Goal: Task Accomplishment & Management: Manage account settings

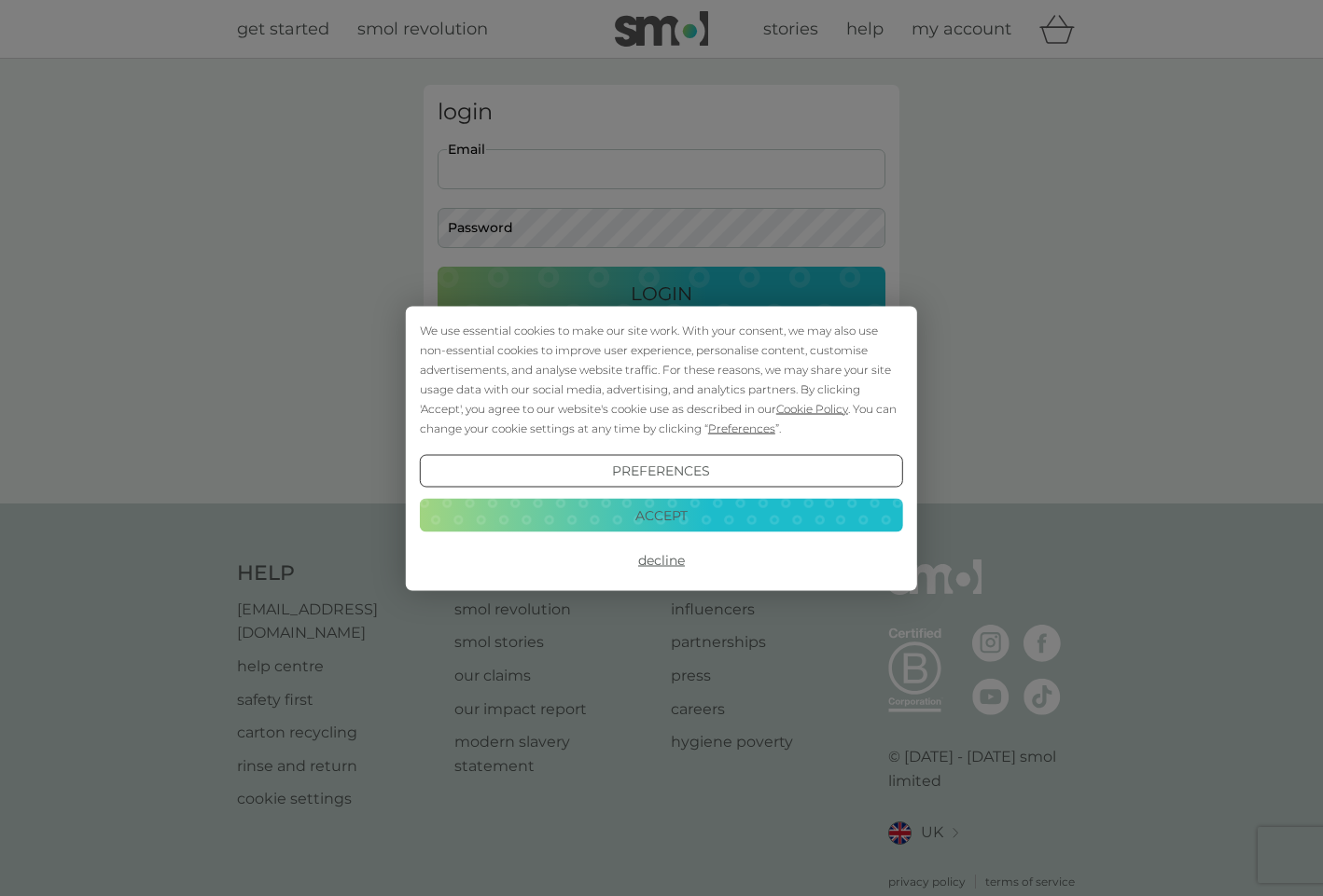
click at [633, 528] on button "Accept" at bounding box center [661, 516] width 483 height 33
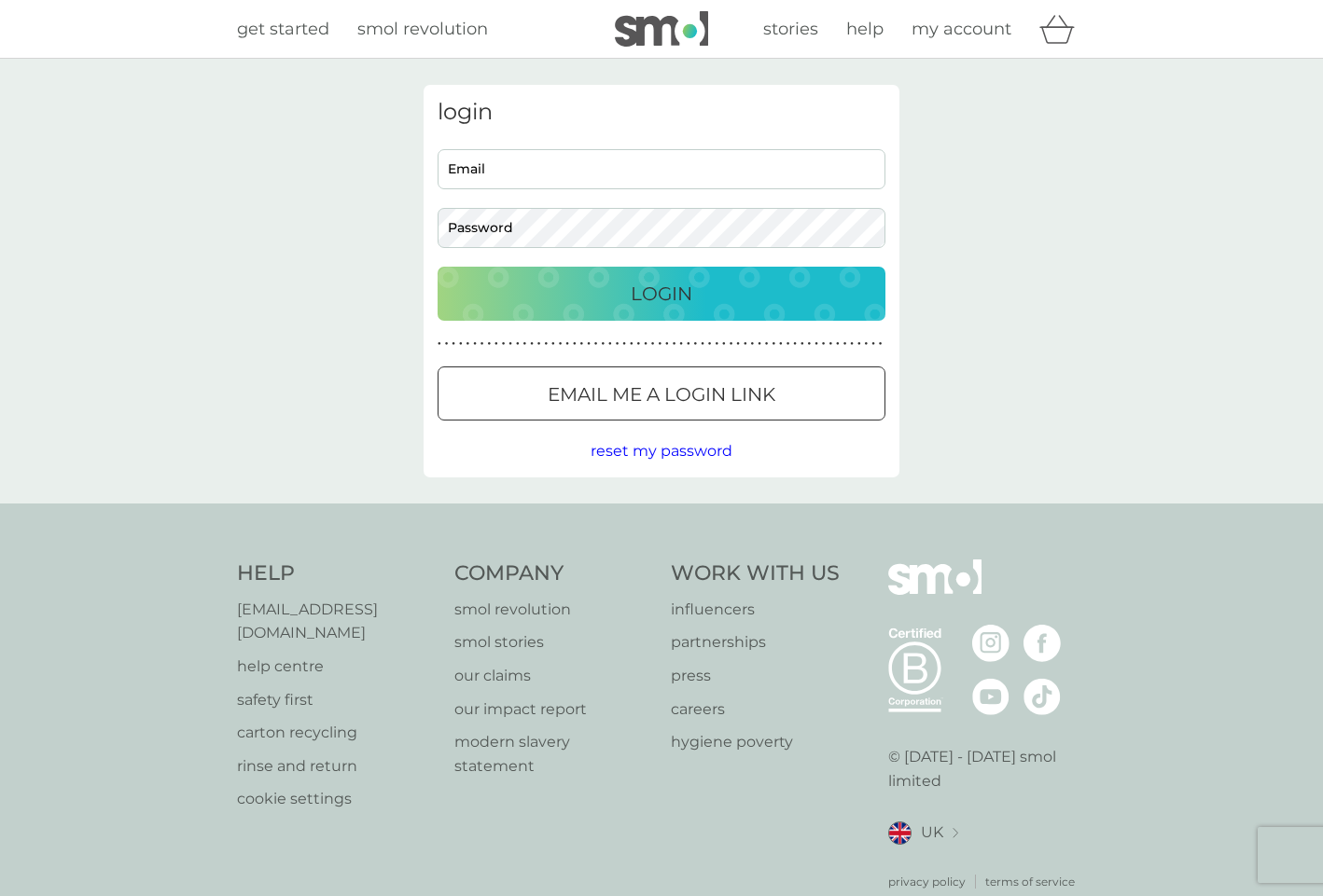
click at [559, 160] on input "Email" at bounding box center [661, 168] width 448 height 40
type input "[EMAIL_ADDRESS][DOMAIN_NAME]"
click at [735, 294] on div "Login" at bounding box center [661, 294] width 410 height 29
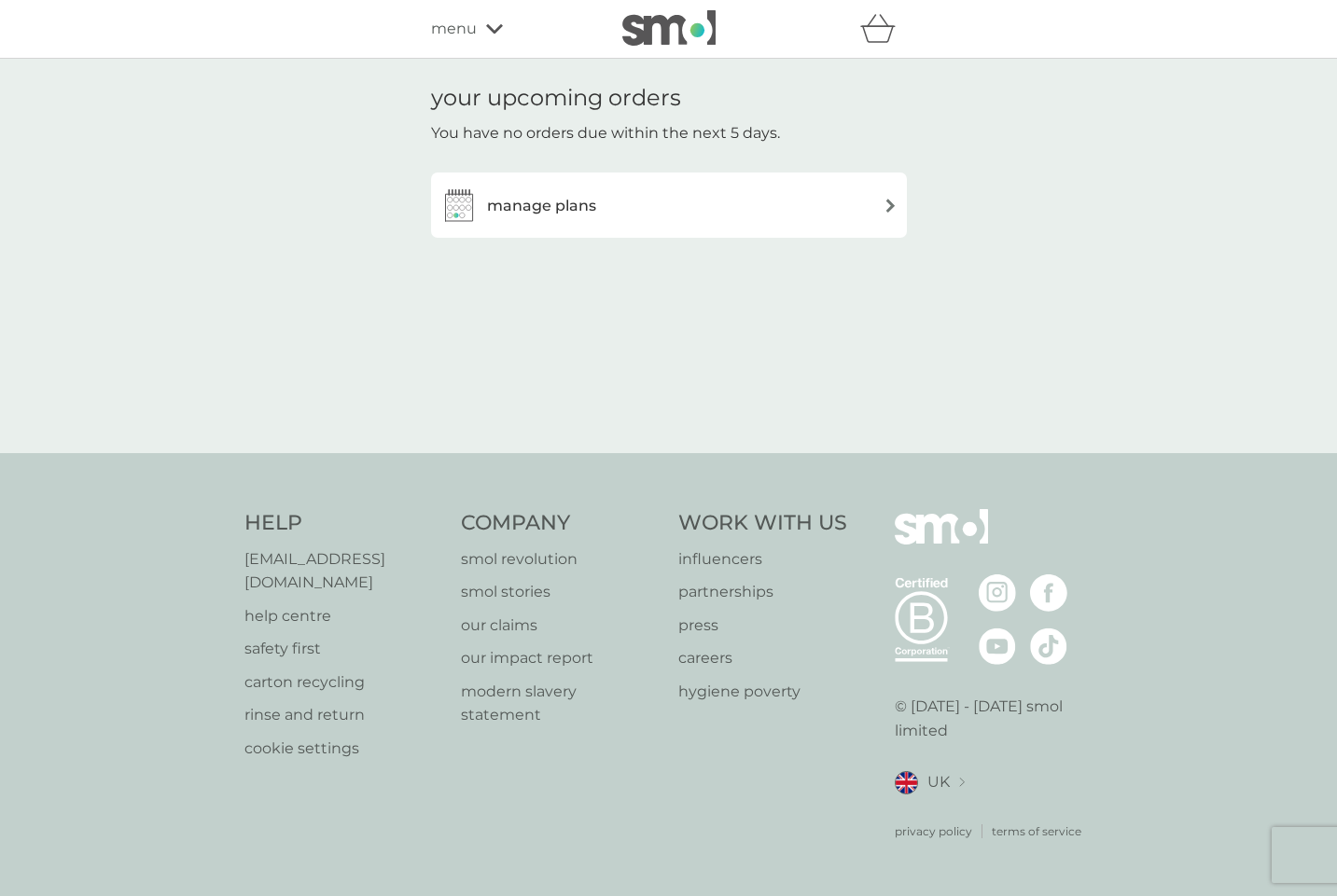
click at [840, 192] on div "manage plans" at bounding box center [669, 205] width 457 height 37
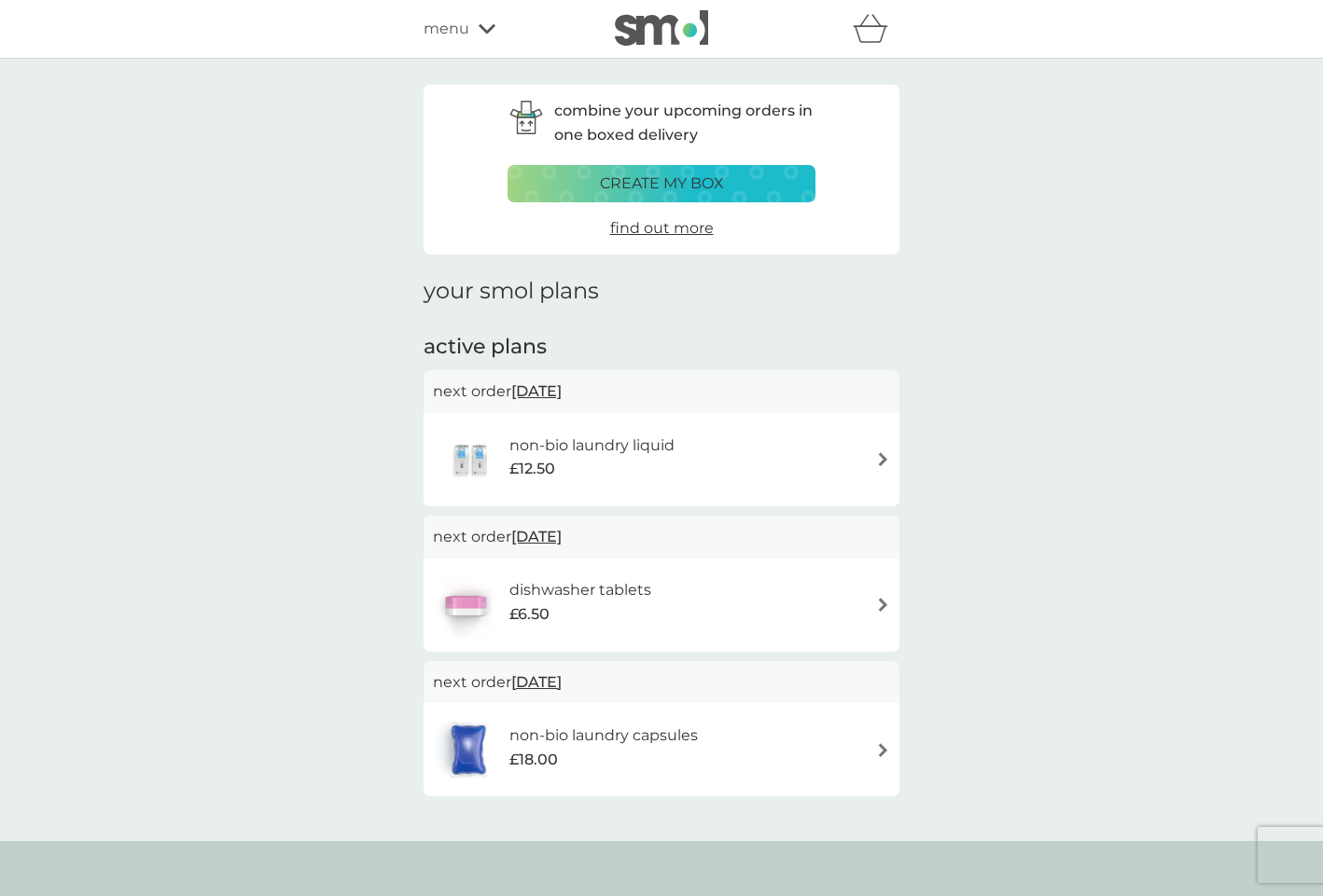
click at [879, 454] on img at bounding box center [882, 459] width 14 height 14
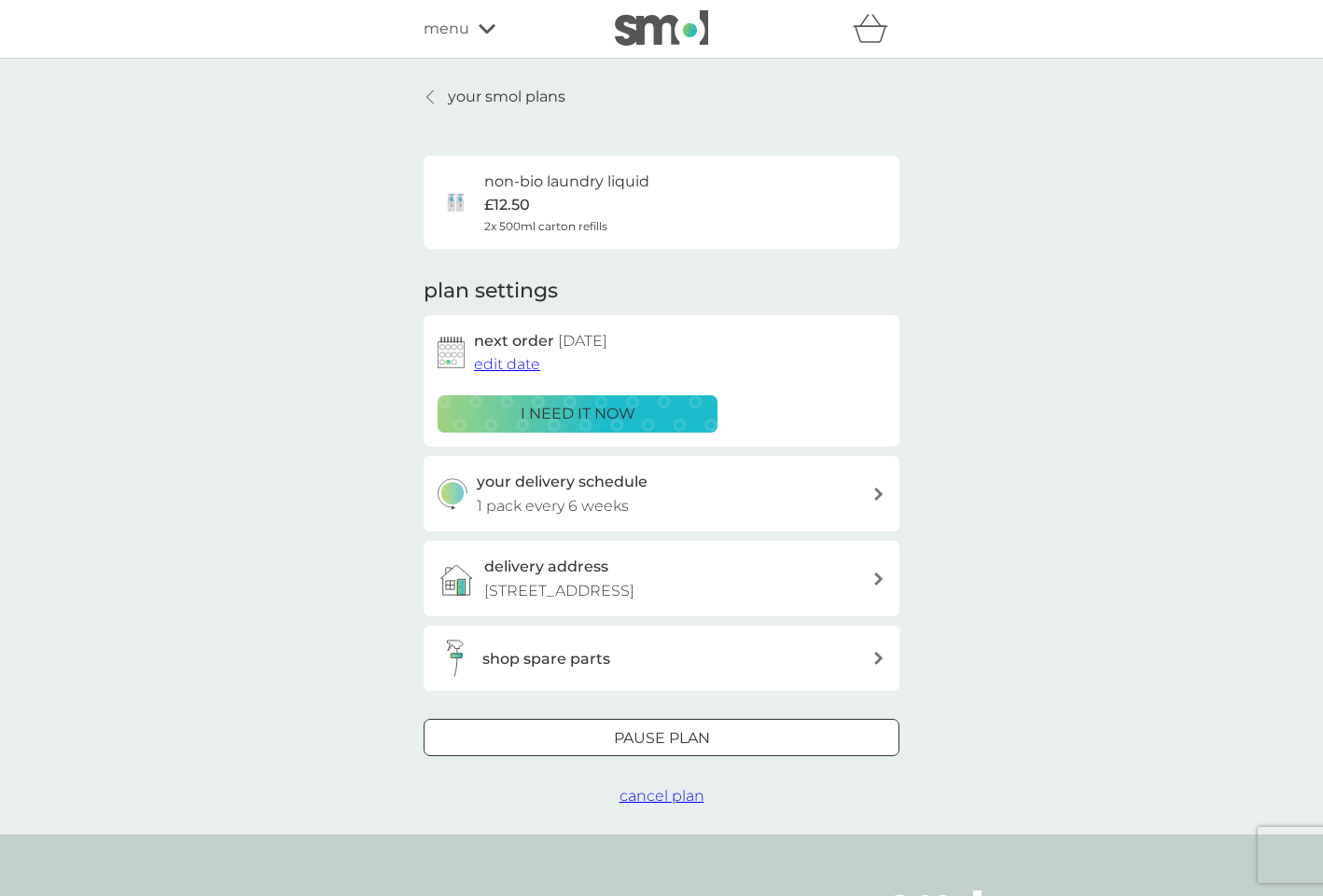
click at [520, 358] on span "edit date" at bounding box center [507, 364] width 67 height 18
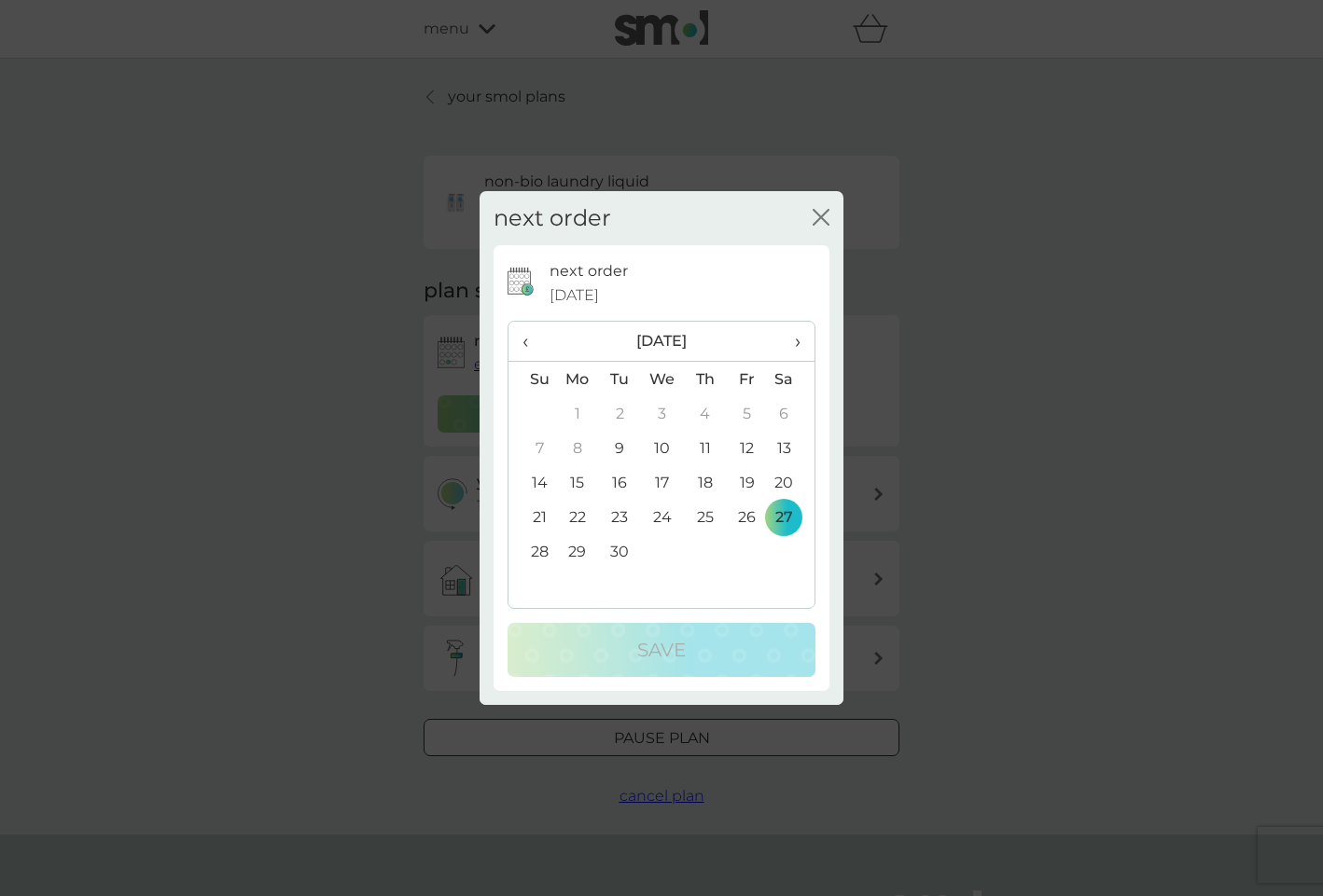
click at [798, 344] on span "›" at bounding box center [790, 342] width 19 height 39
click at [578, 543] on td "27" at bounding box center [578, 551] width 43 height 34
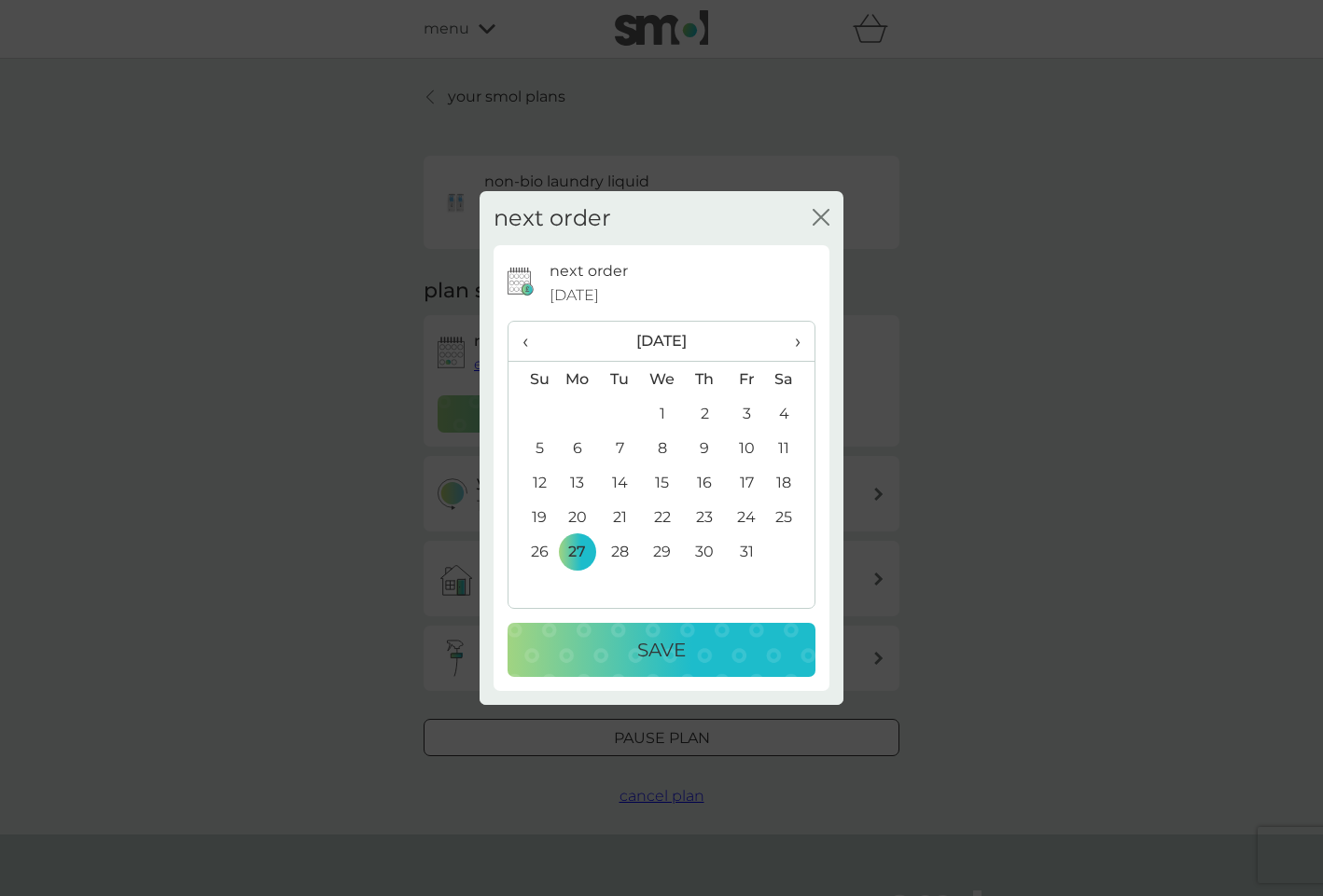
click at [721, 645] on div "Save" at bounding box center [661, 650] width 270 height 29
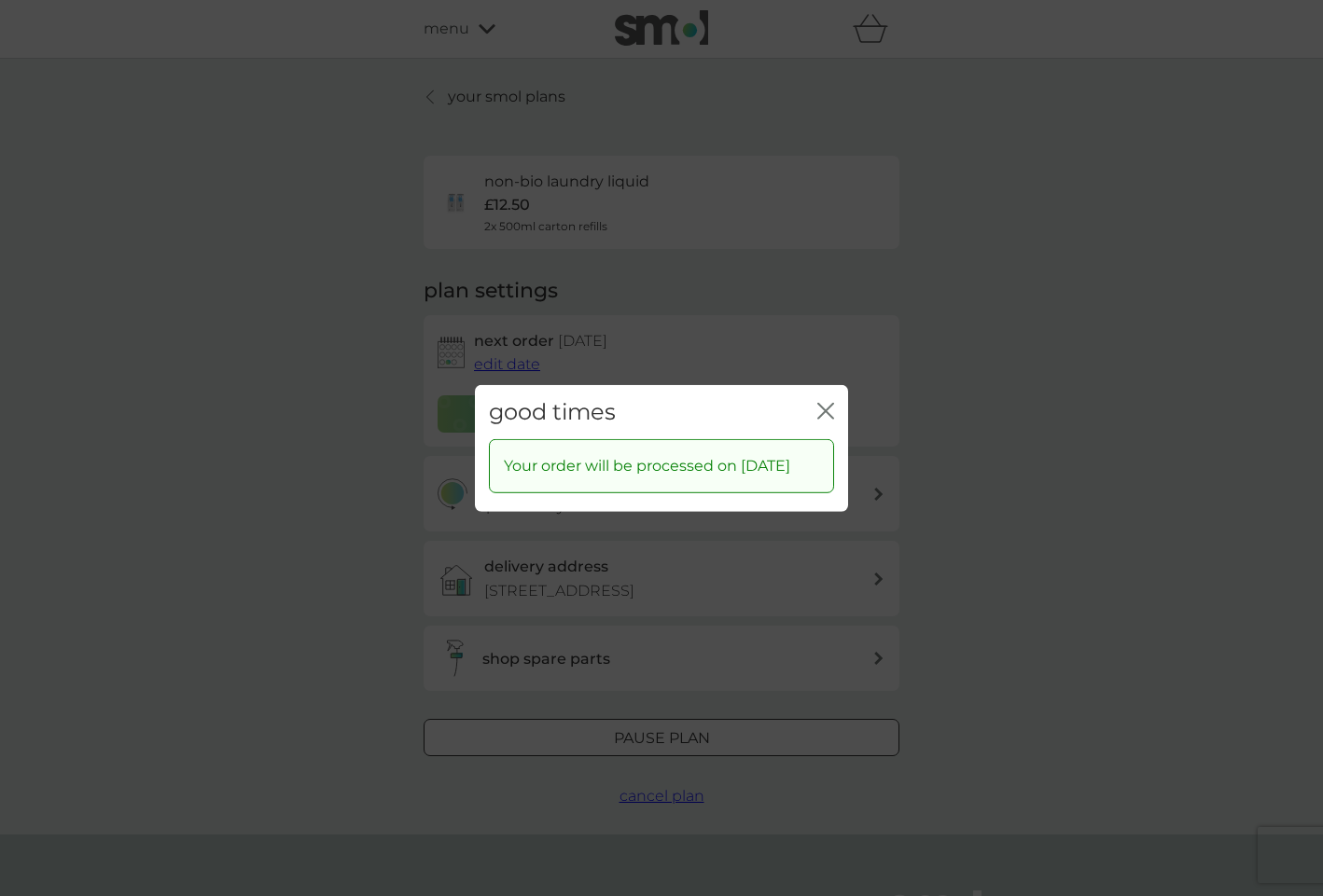
click at [827, 402] on icon "close" at bounding box center [825, 410] width 17 height 17
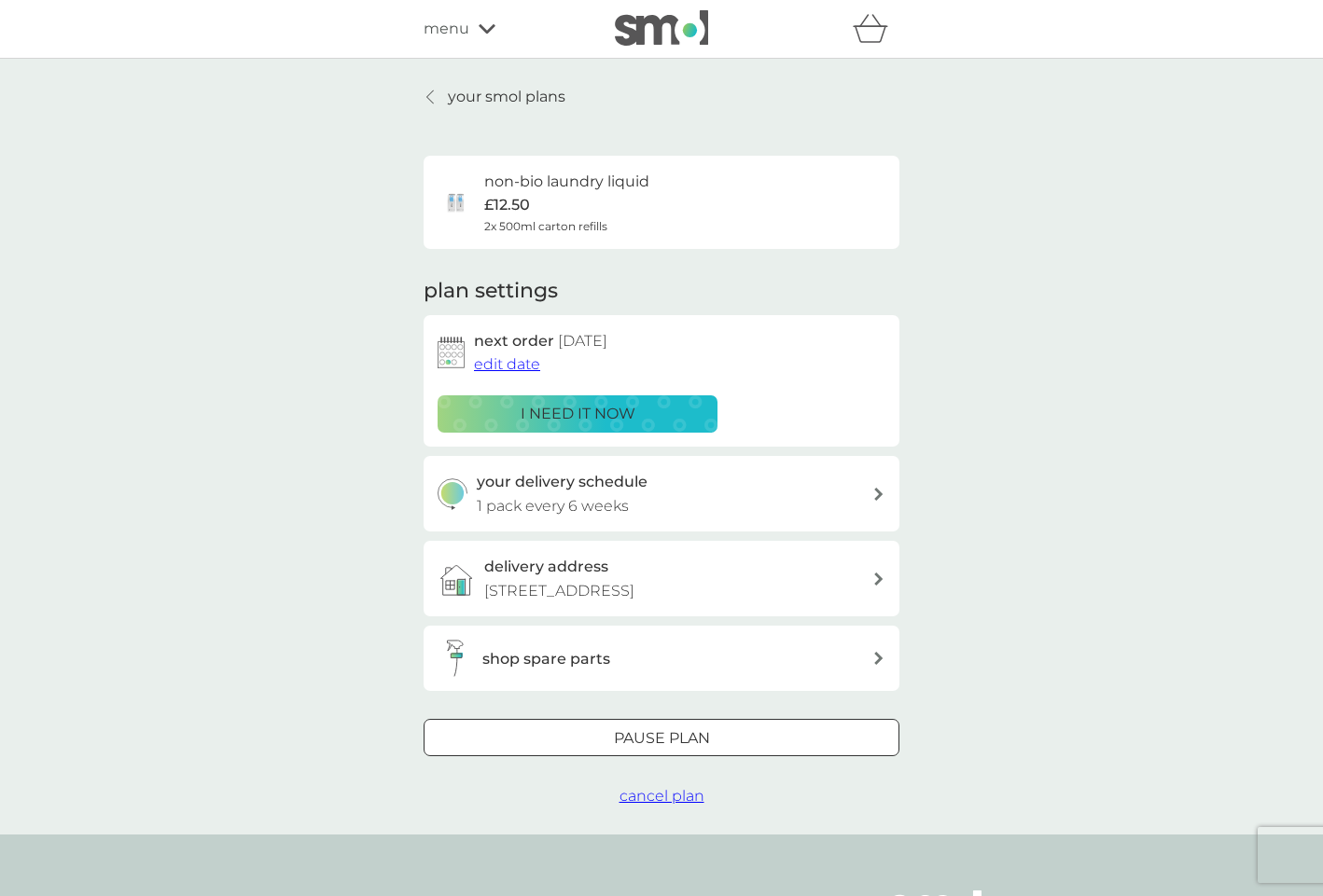
click at [473, 97] on p "your smol plans" at bounding box center [506, 97] width 118 height 24
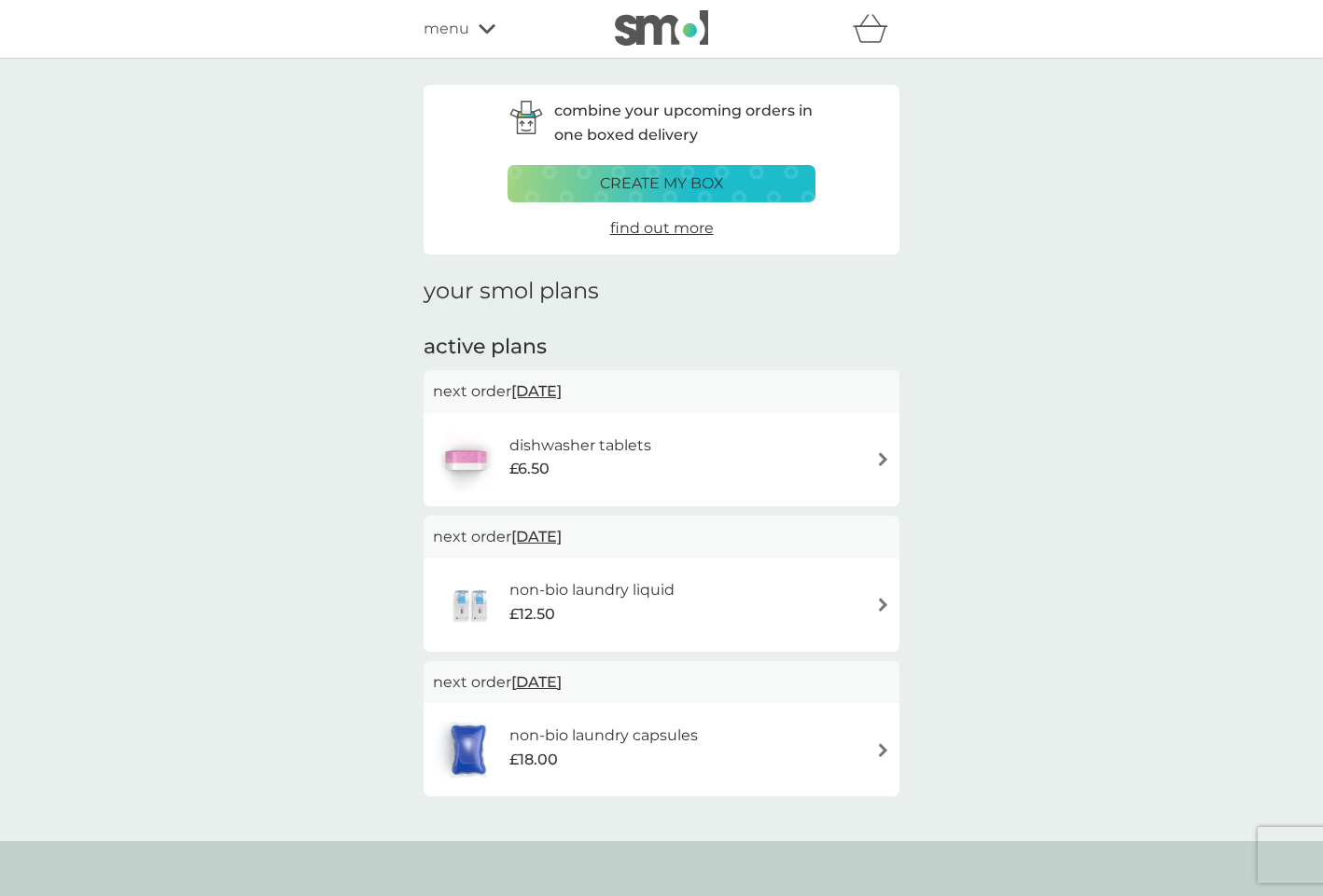
click at [874, 458] on div "dishwasher tablets £6.50" at bounding box center [661, 459] width 457 height 66
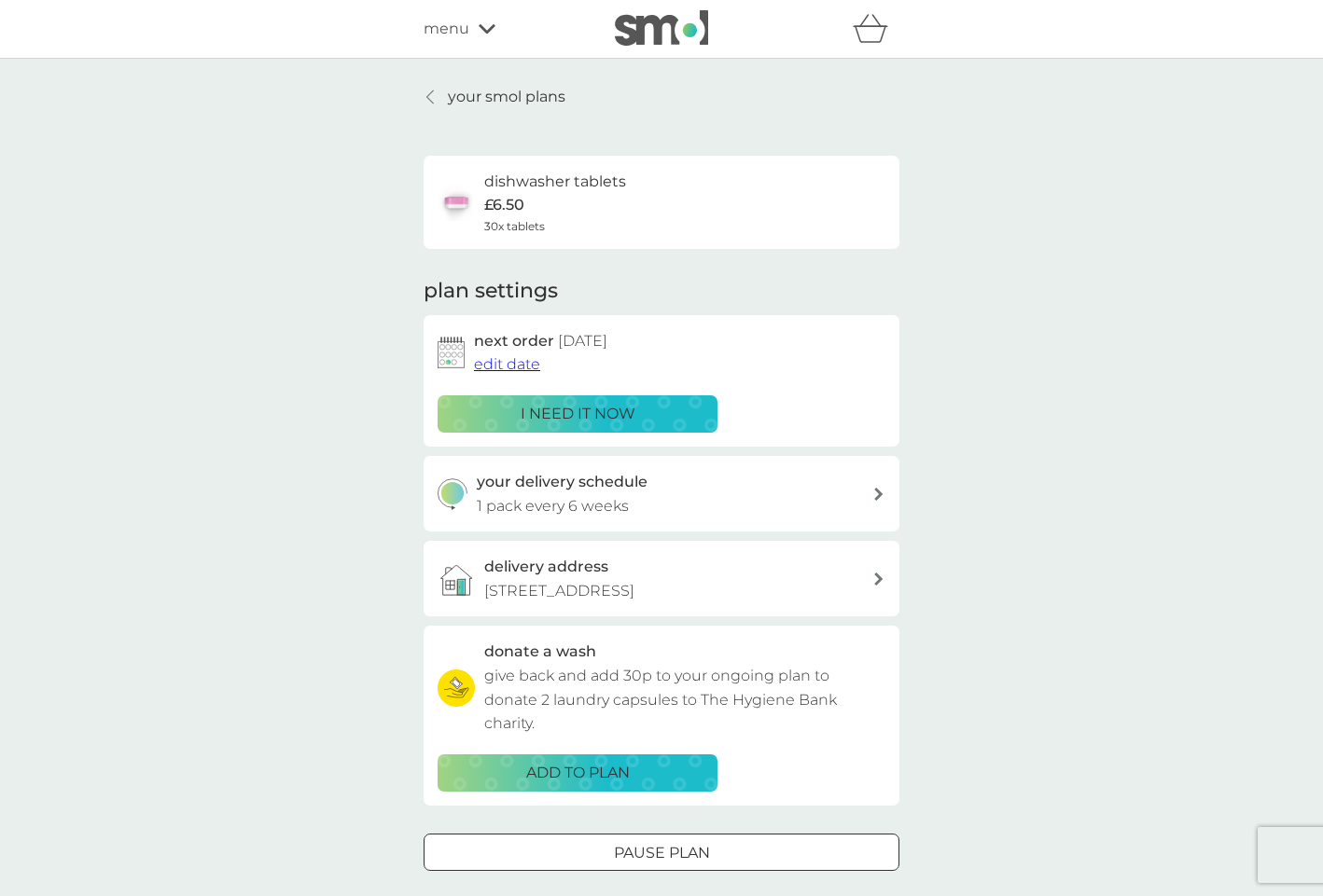
click at [493, 362] on span "edit date" at bounding box center [507, 364] width 67 height 18
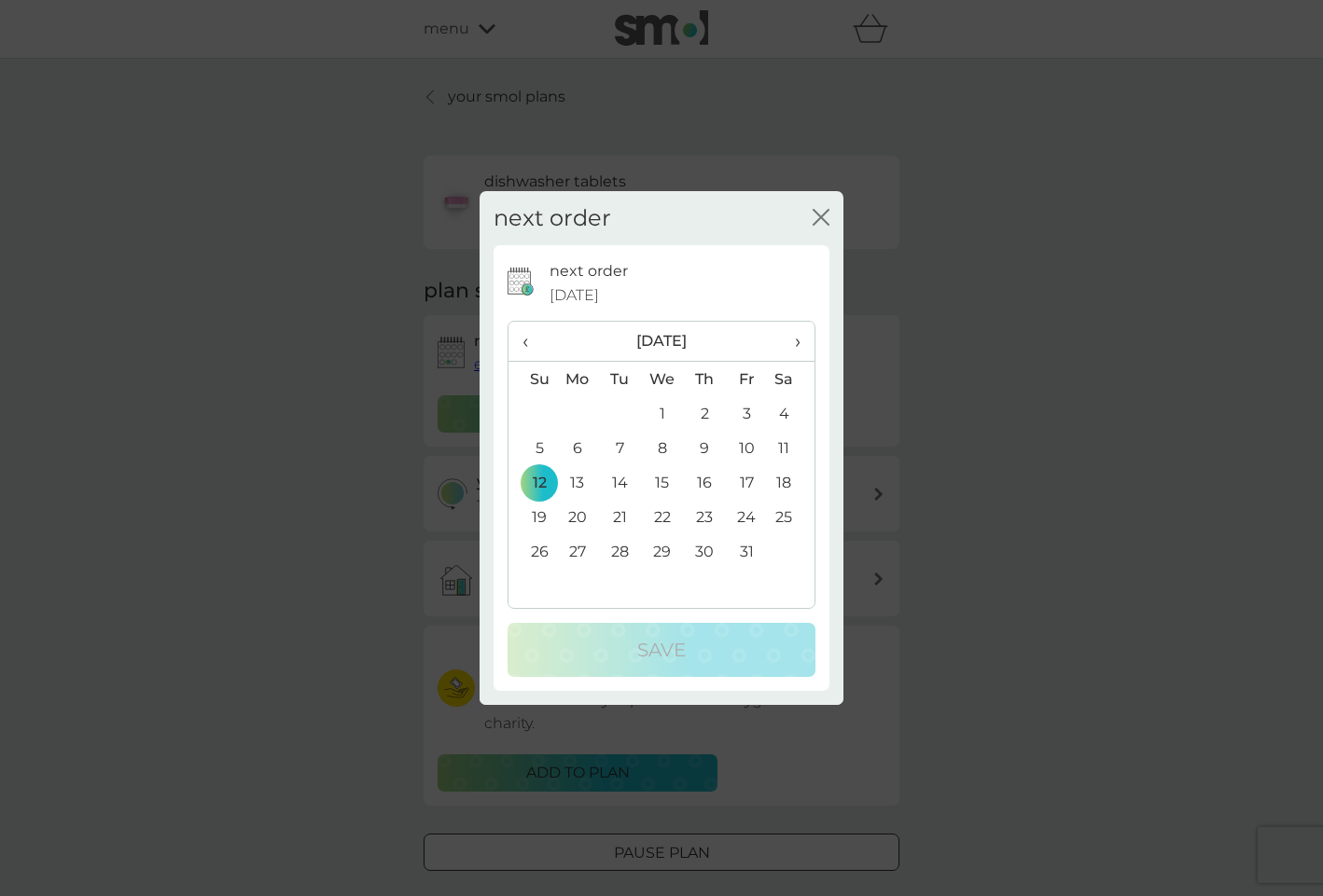
click at [581, 545] on td "27" at bounding box center [578, 551] width 43 height 34
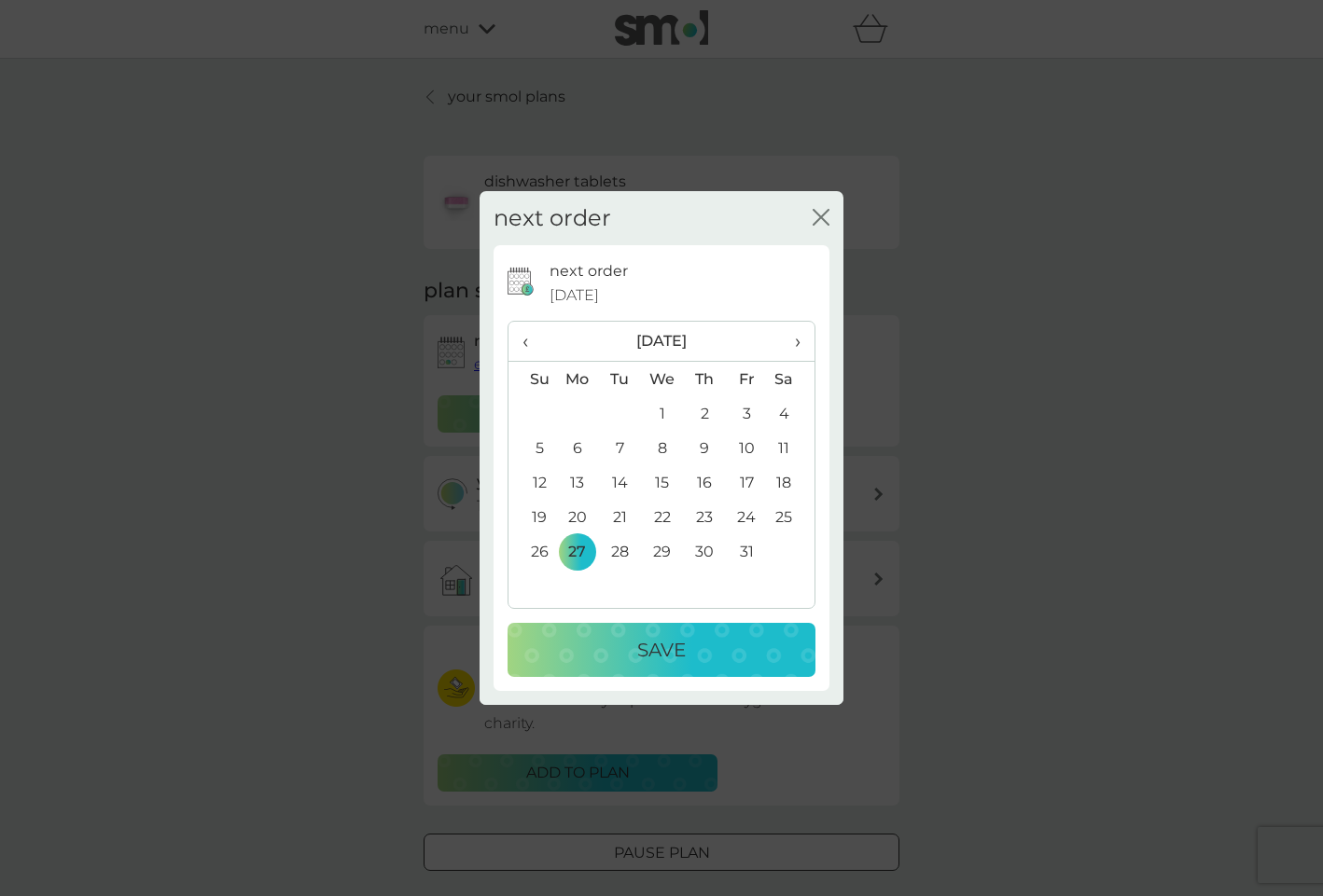
click at [721, 644] on div "Save" at bounding box center [661, 650] width 270 height 29
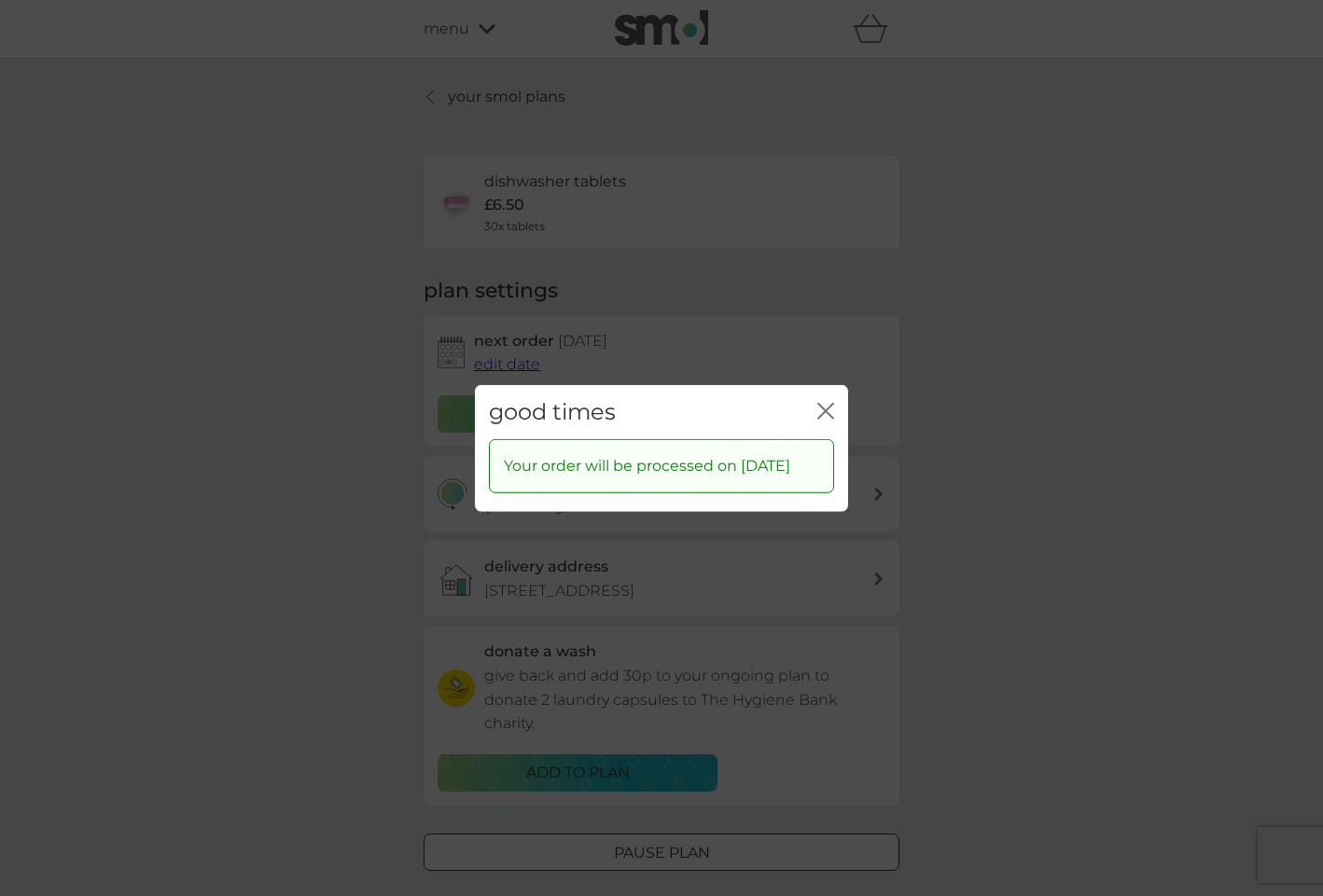
click at [817, 402] on icon "close" at bounding box center [825, 410] width 17 height 17
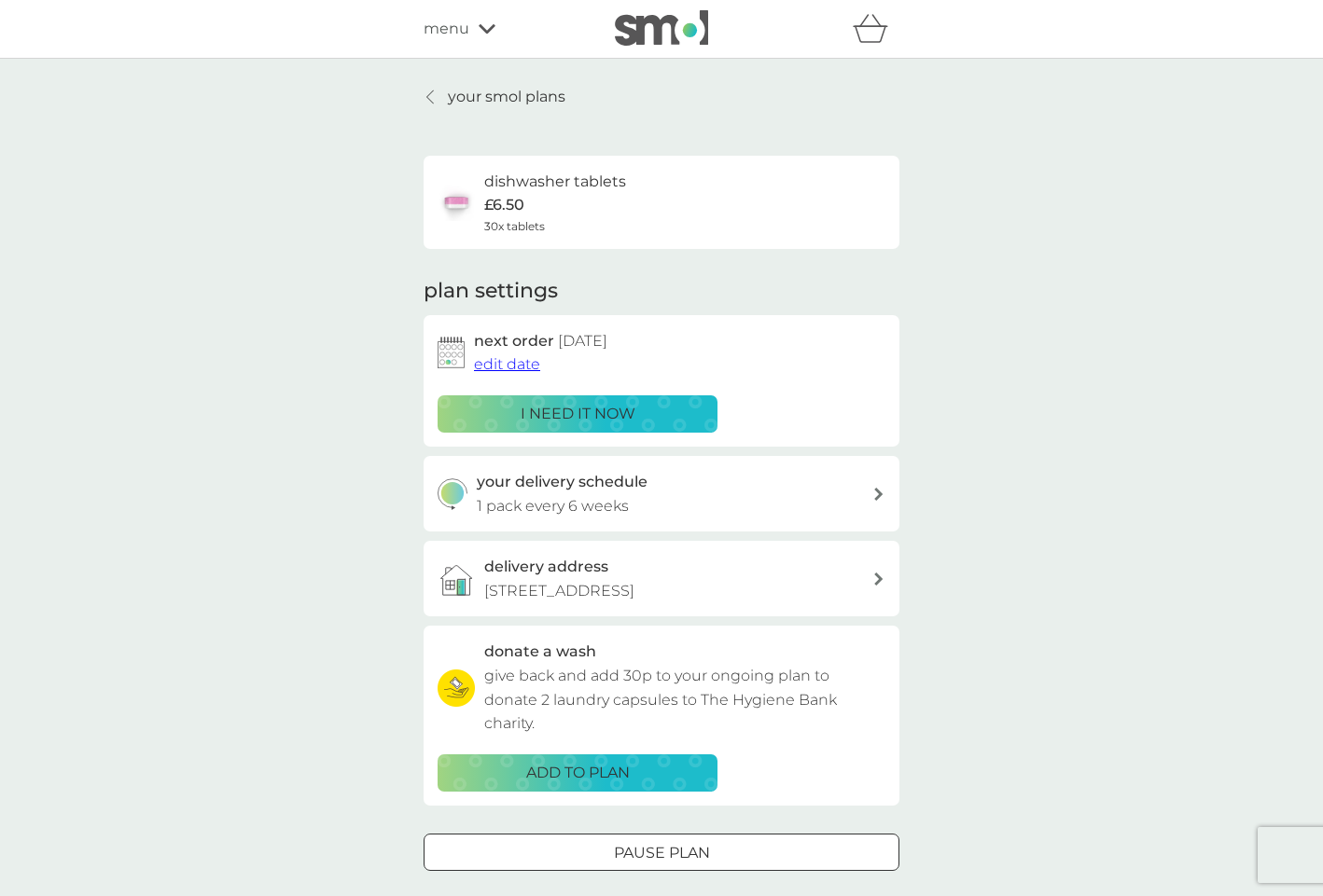
click at [514, 100] on p "your smol plans" at bounding box center [506, 97] width 118 height 24
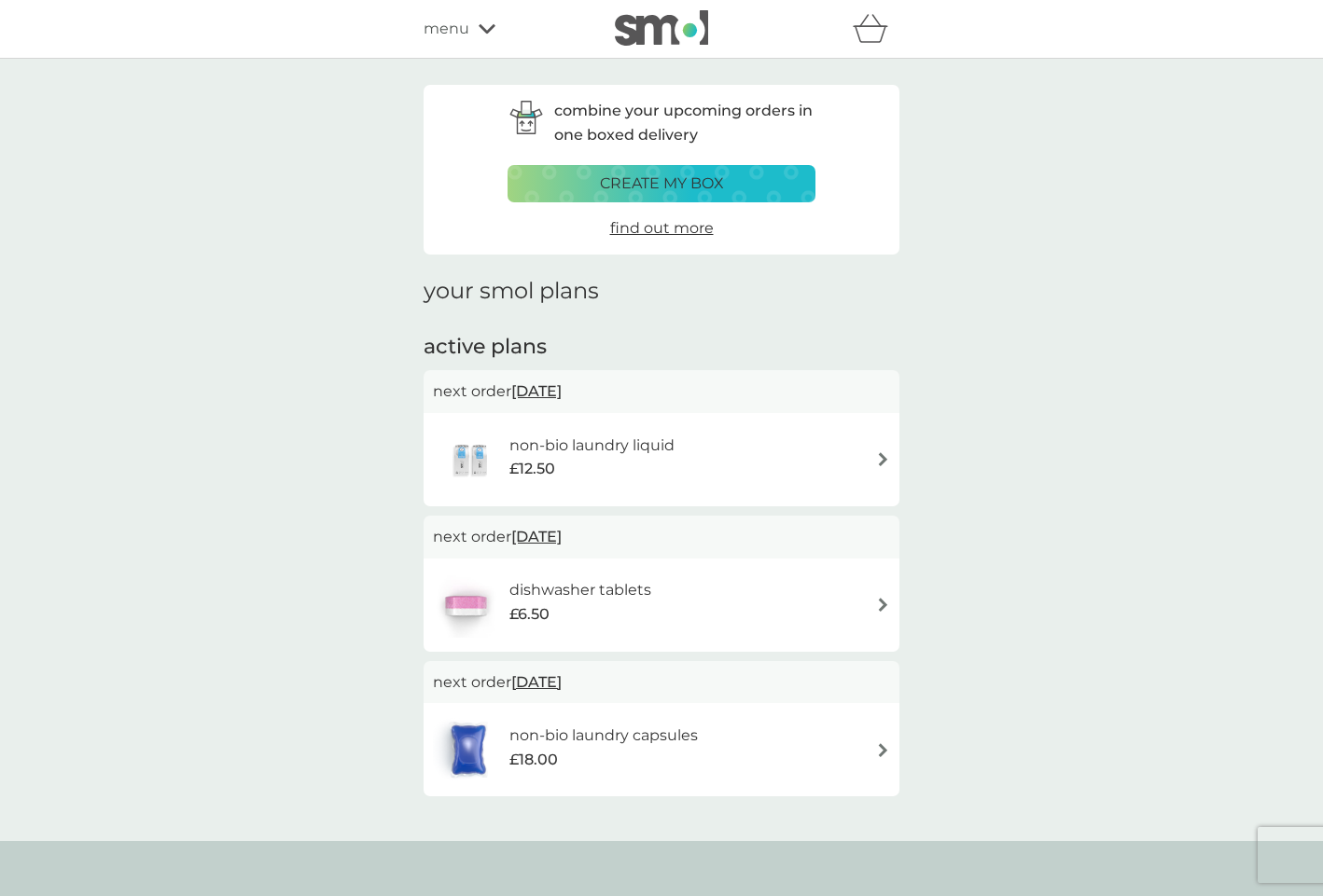
click at [886, 746] on img at bounding box center [882, 750] width 14 height 14
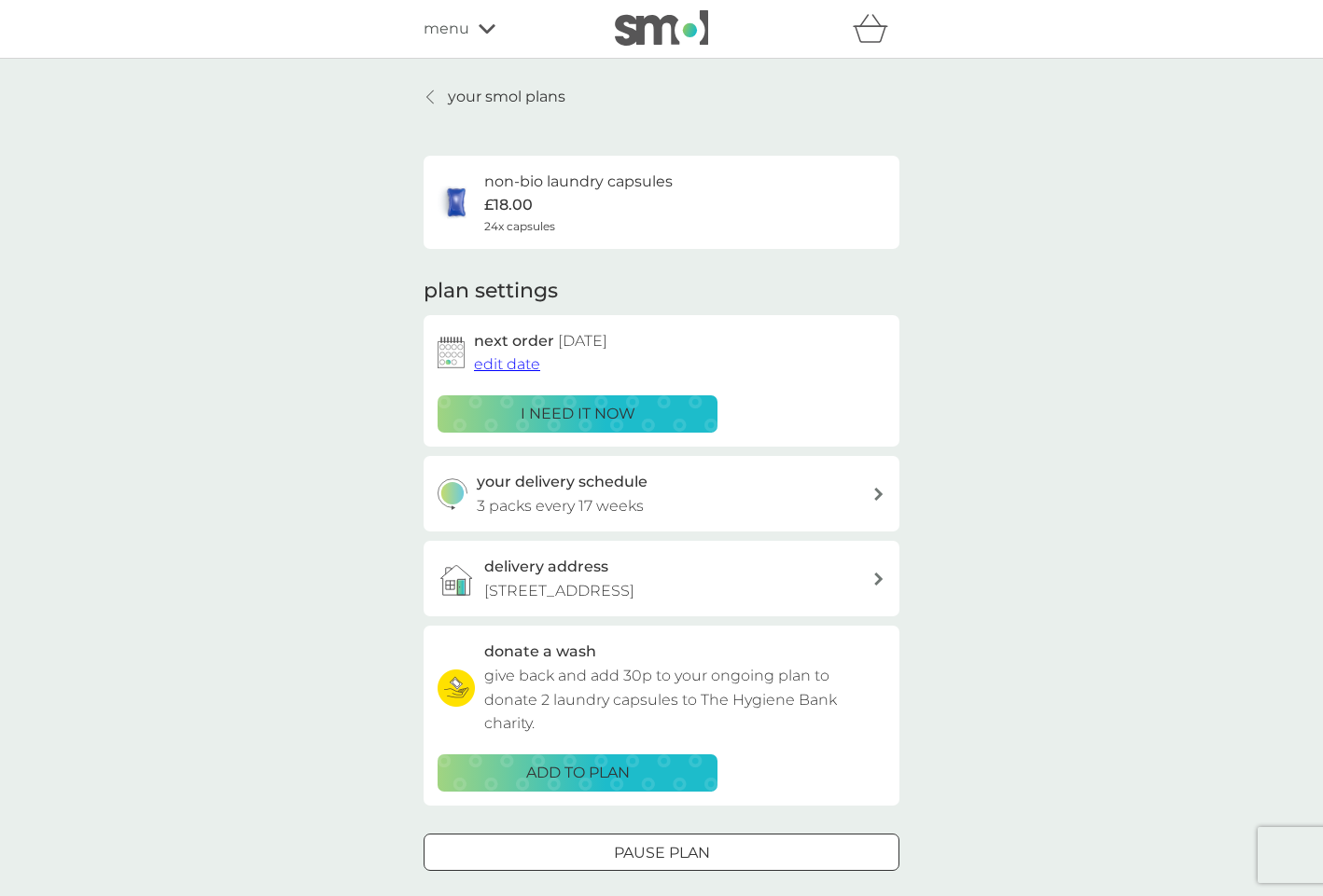
click at [497, 362] on span "edit date" at bounding box center [507, 364] width 67 height 18
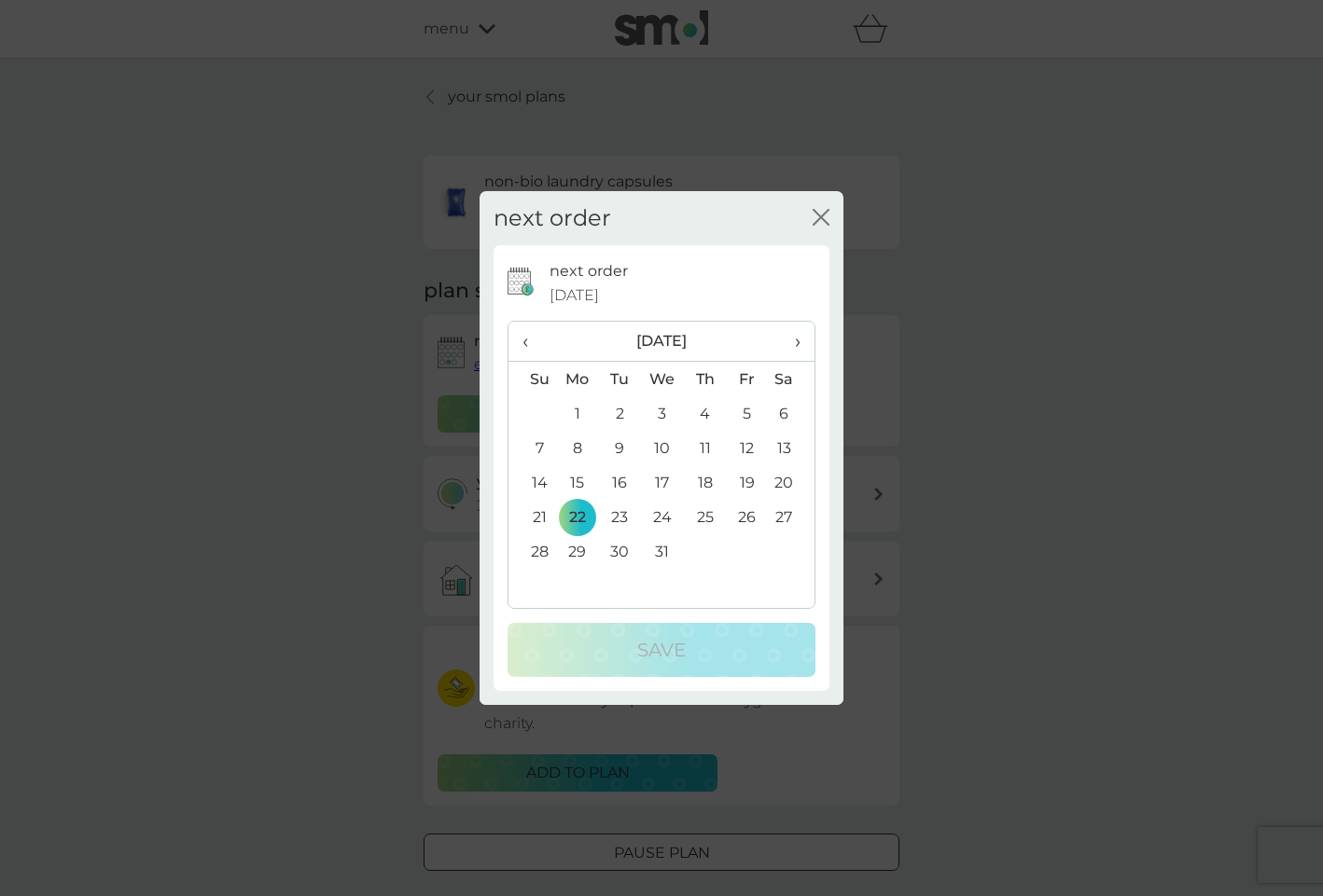
click at [794, 342] on span "›" at bounding box center [790, 342] width 19 height 39
click at [580, 446] on td "5" at bounding box center [578, 448] width 43 height 34
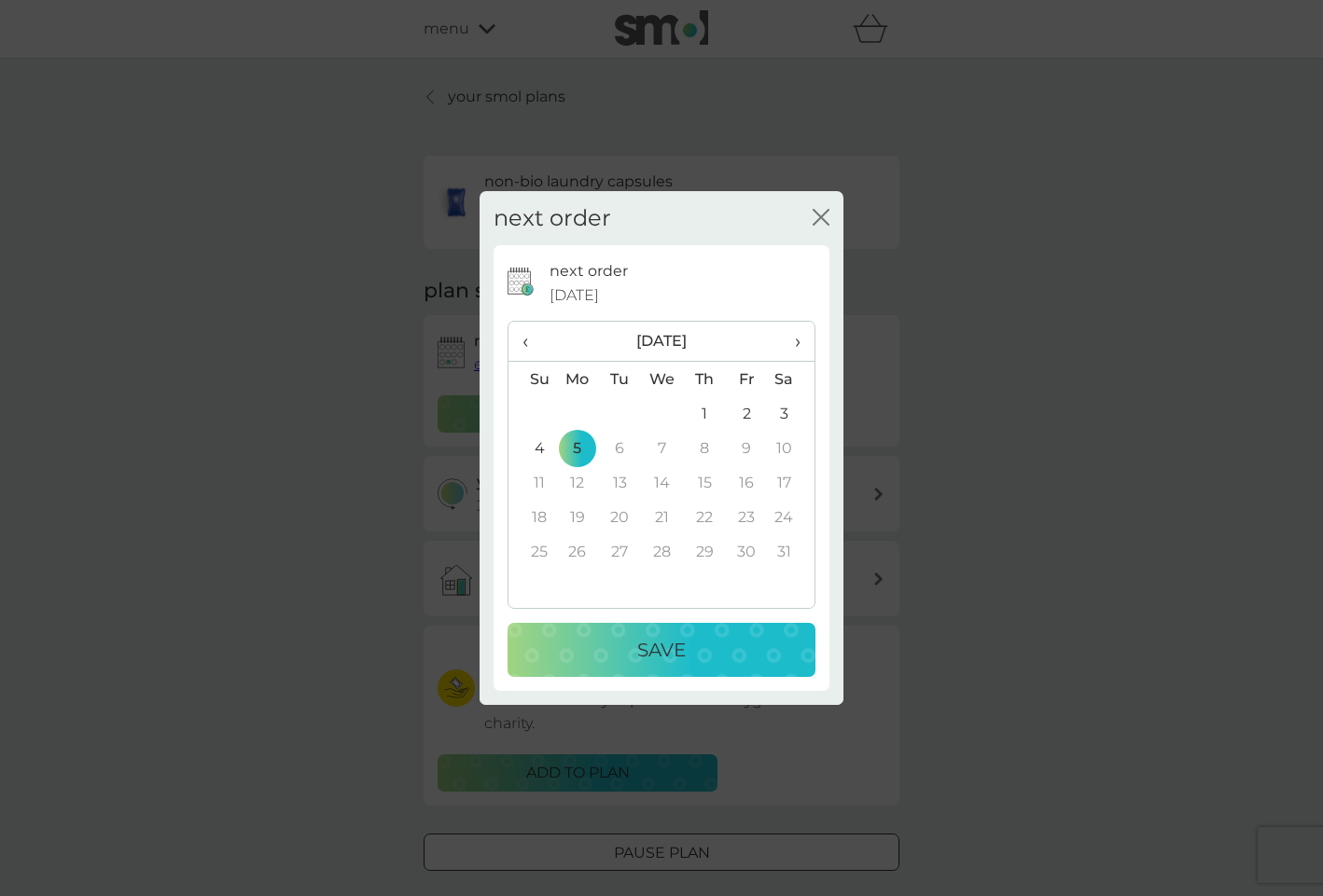
click at [744, 666] on button "Save" at bounding box center [661, 649] width 307 height 54
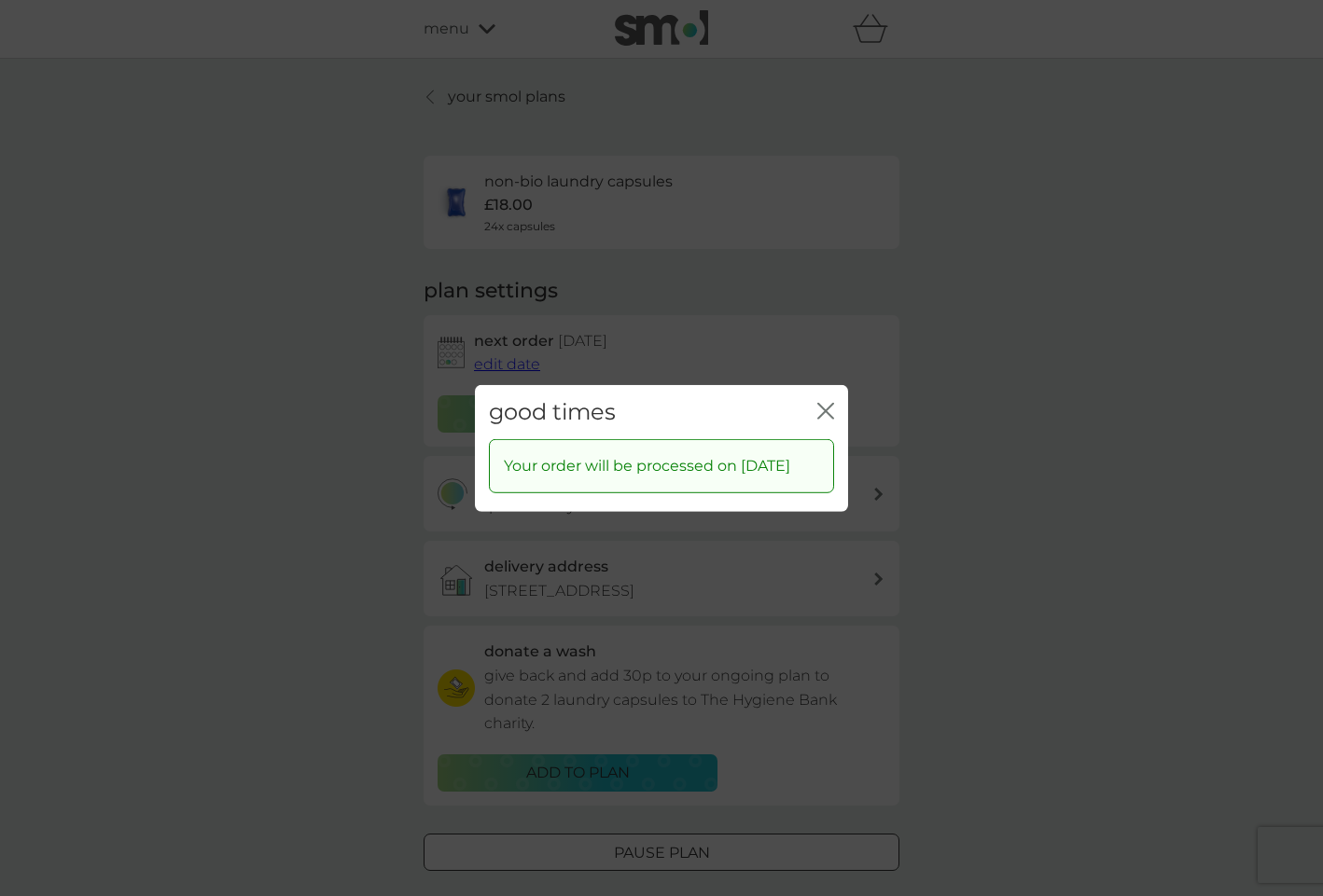
click at [824, 402] on icon "close" at bounding box center [822, 409] width 8 height 15
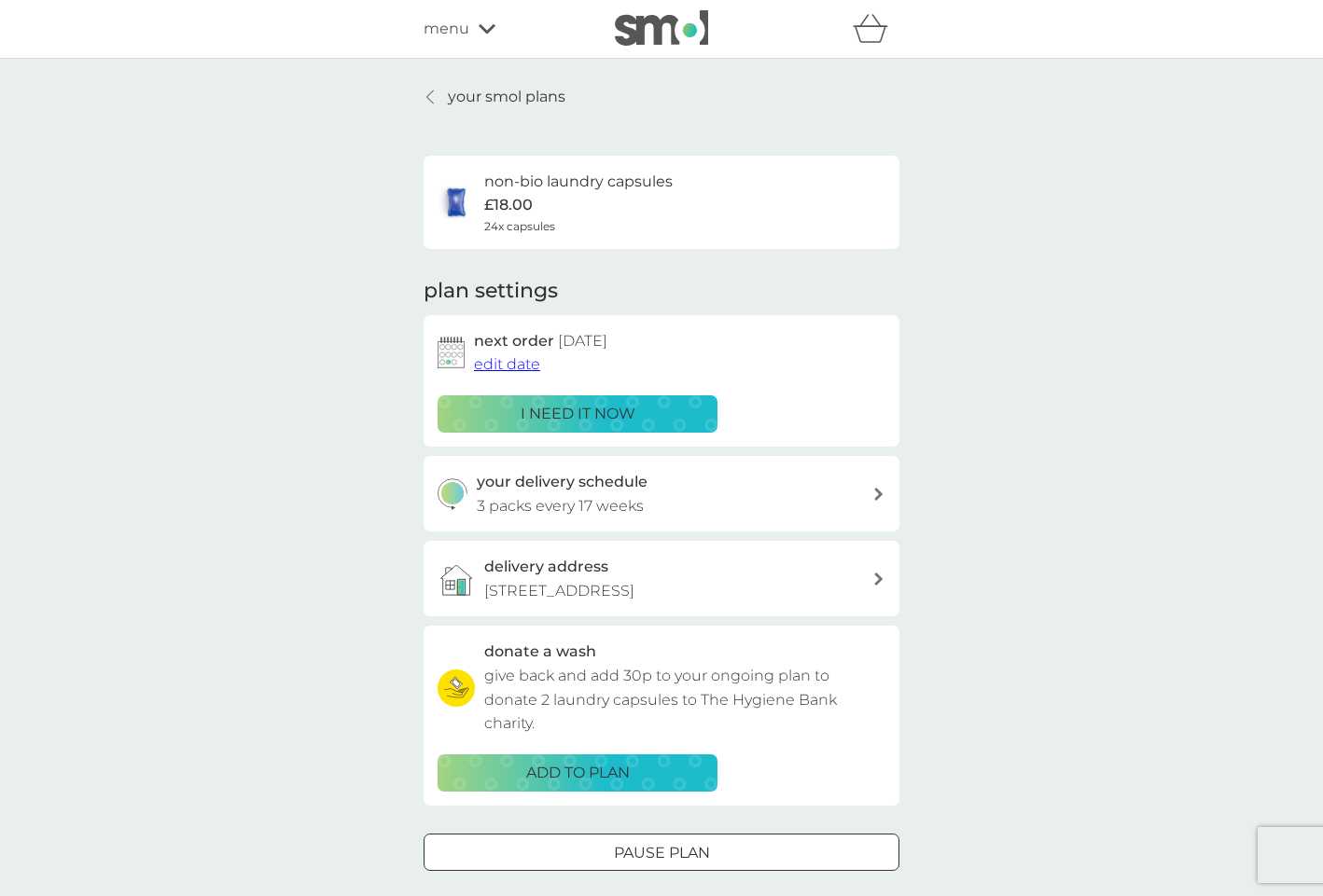
click at [479, 92] on p "your smol plans" at bounding box center [506, 97] width 118 height 24
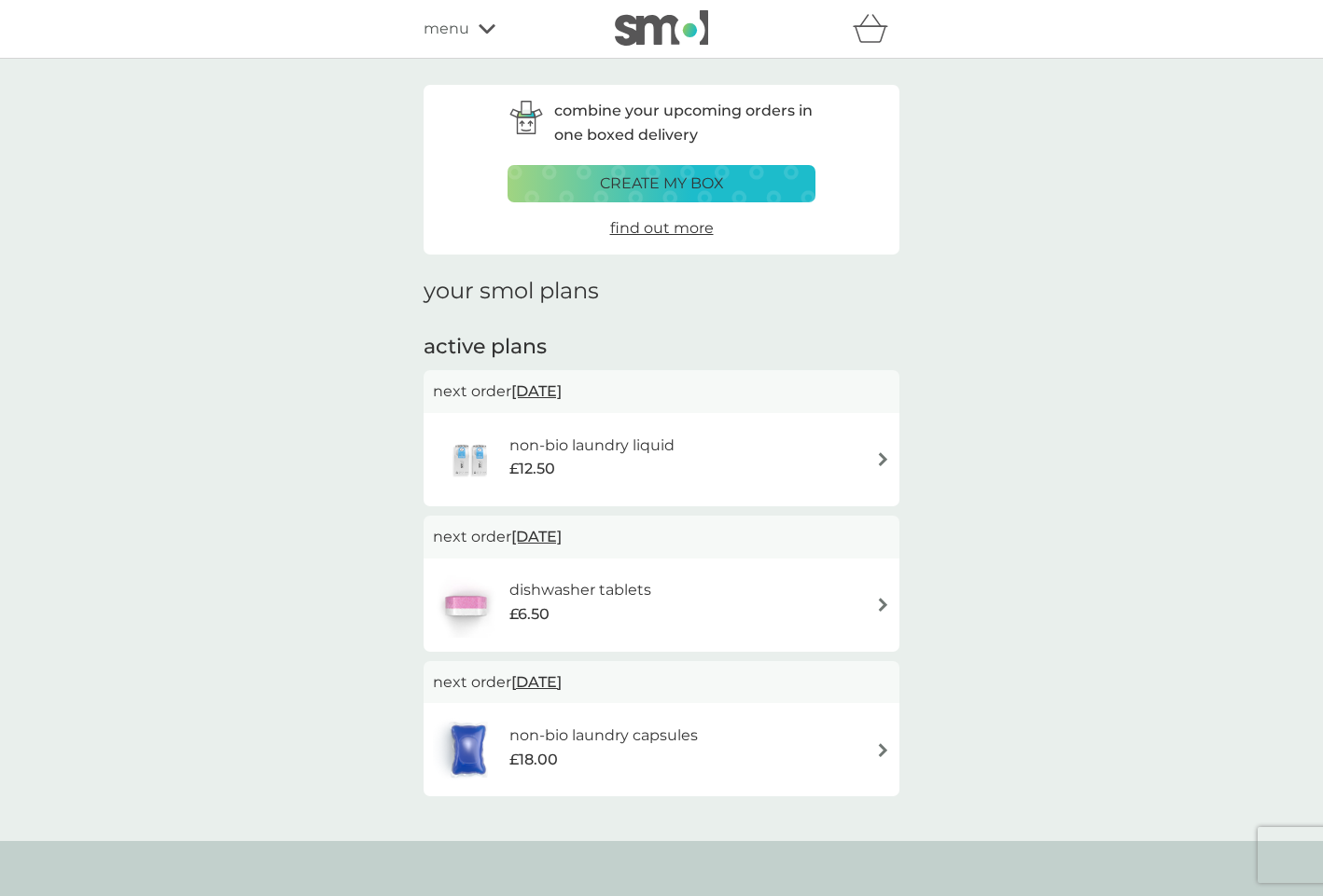
click at [490, 27] on icon at bounding box center [487, 28] width 17 height 11
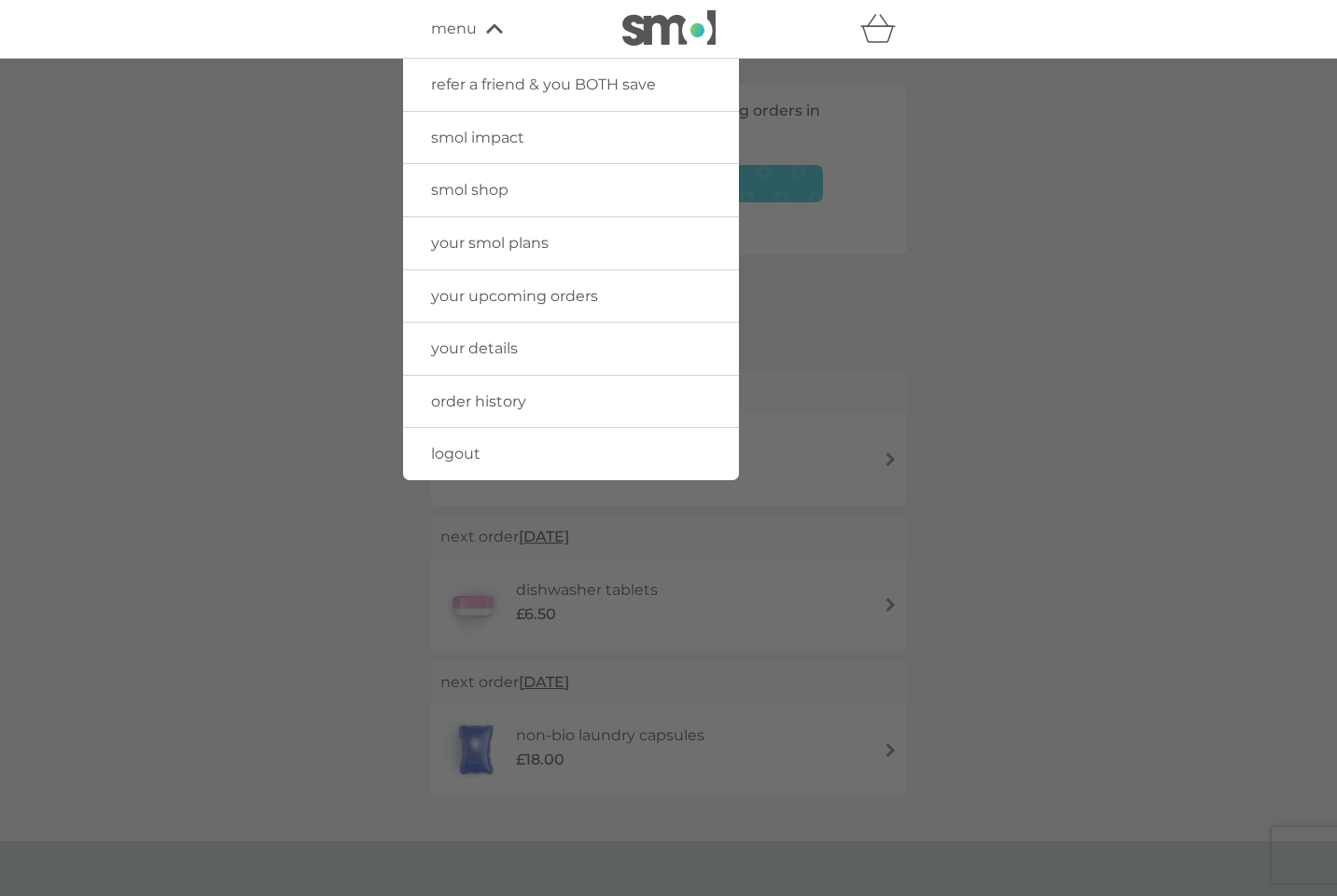
click at [485, 188] on span "smol shop" at bounding box center [469, 190] width 77 height 18
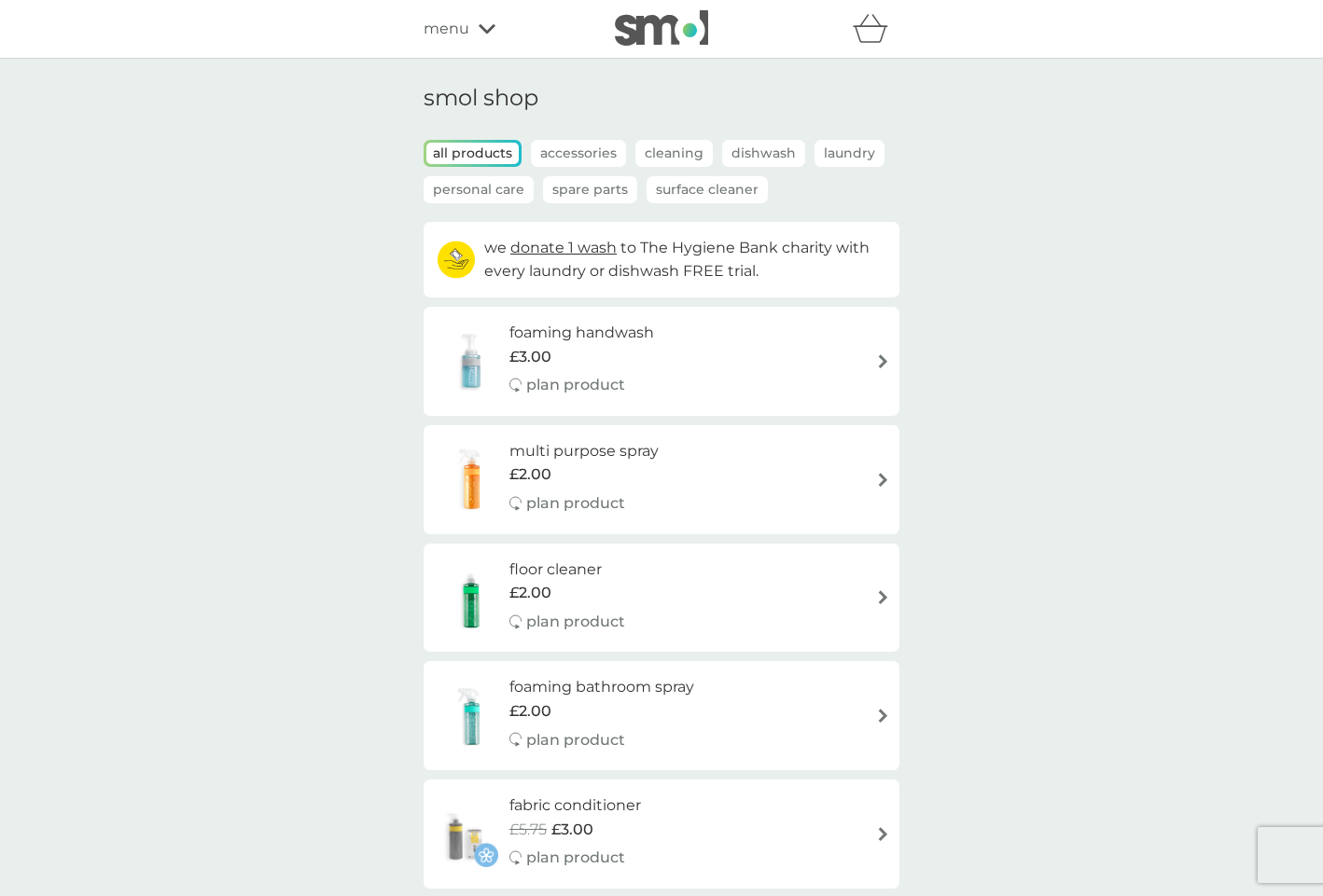
click at [770, 158] on p "Dishwash" at bounding box center [763, 154] width 83 height 27
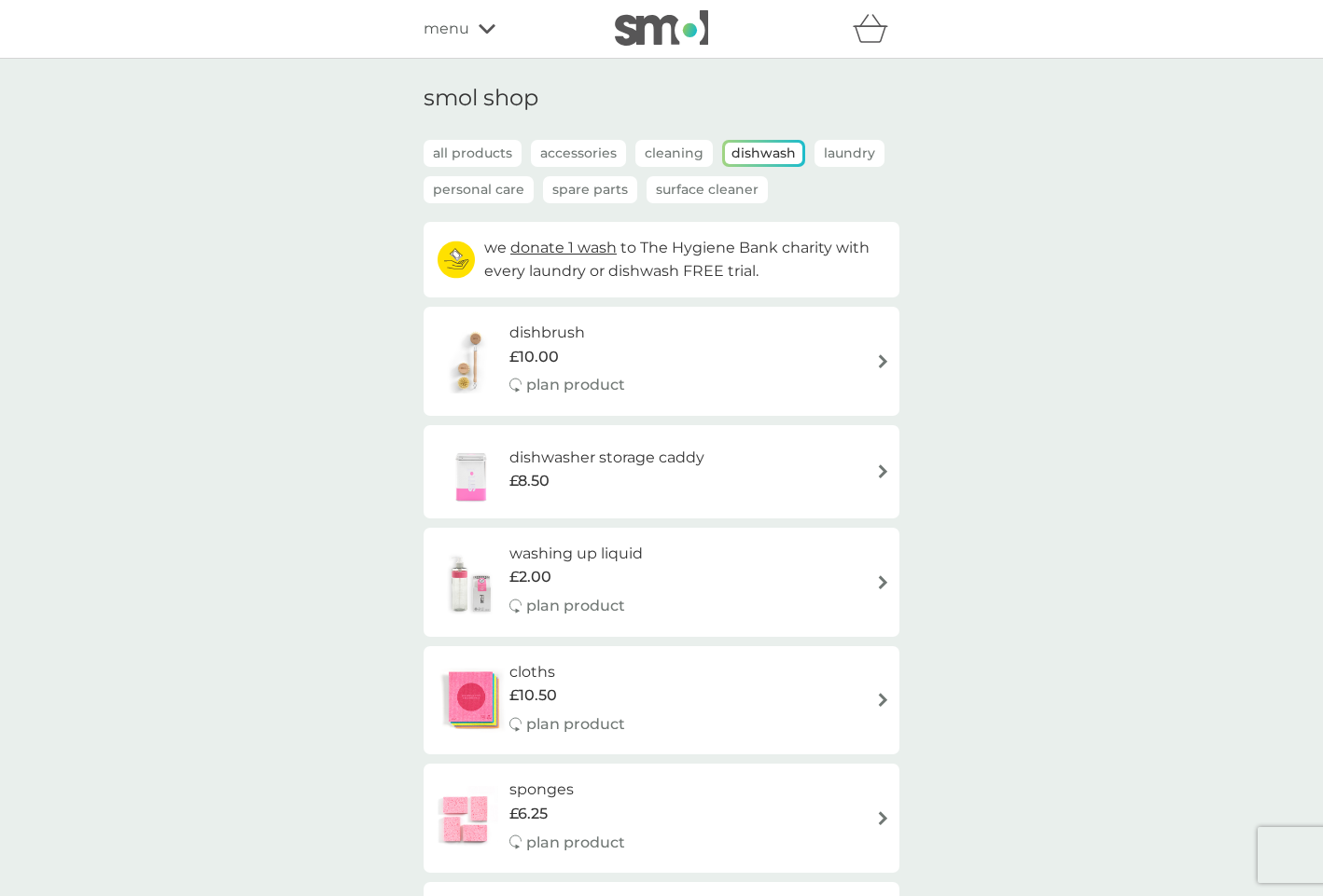
click at [492, 31] on icon at bounding box center [487, 28] width 17 height 11
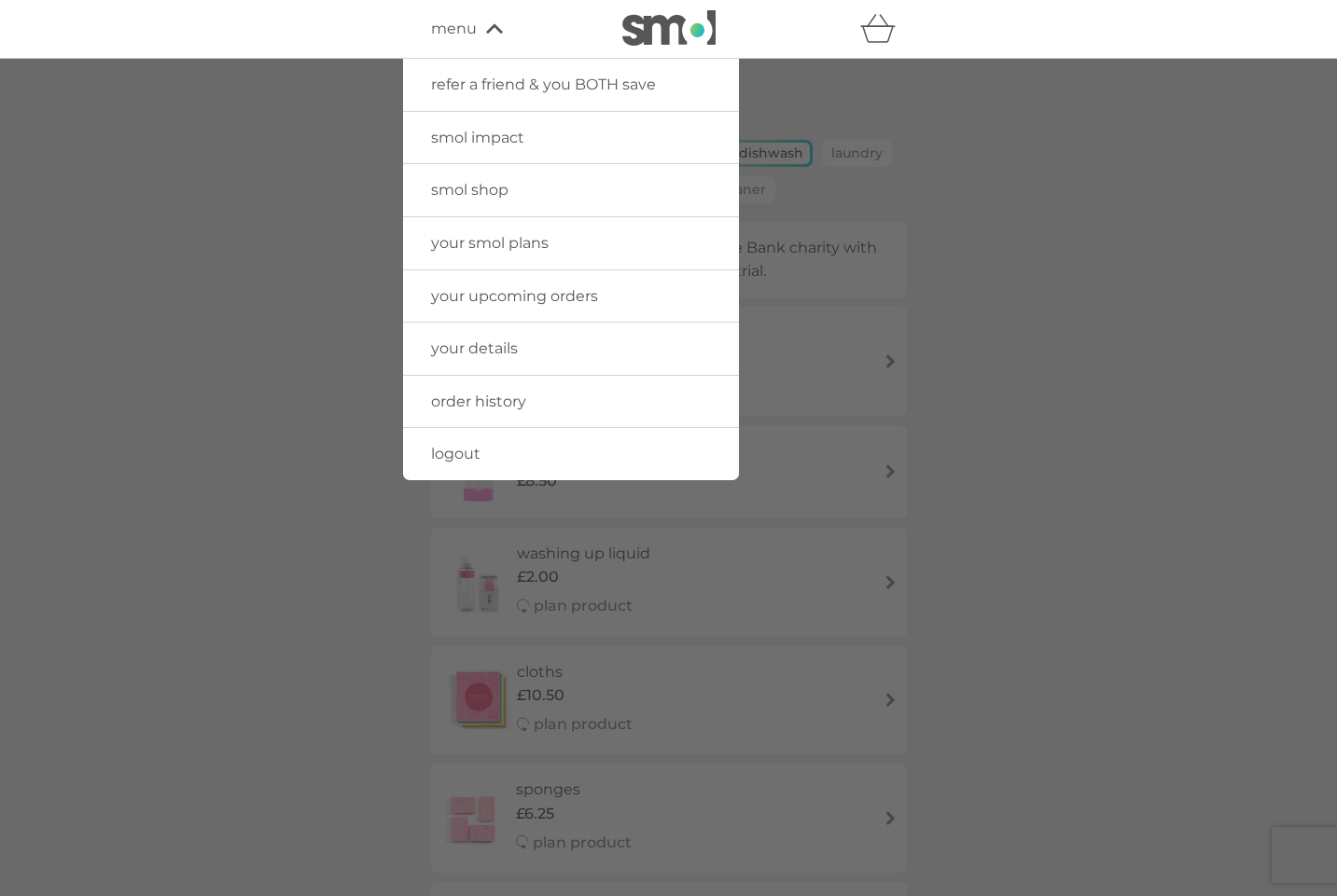
click at [451, 451] on span "logout" at bounding box center [455, 453] width 49 height 18
